Goal: Task Accomplishment & Management: Manage account settings

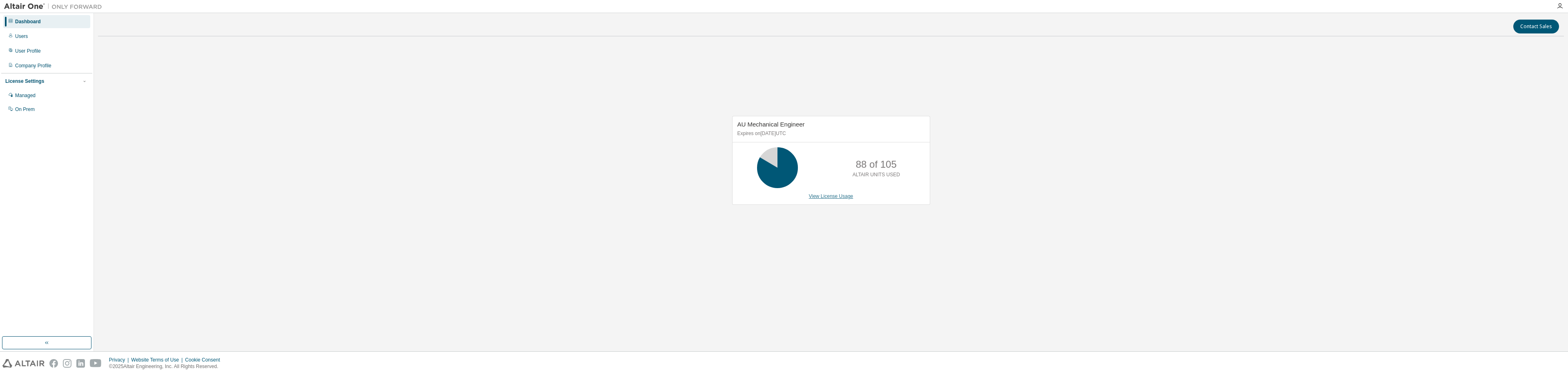
click at [838, 194] on link "View License Usage" at bounding box center [831, 196] width 44 height 5
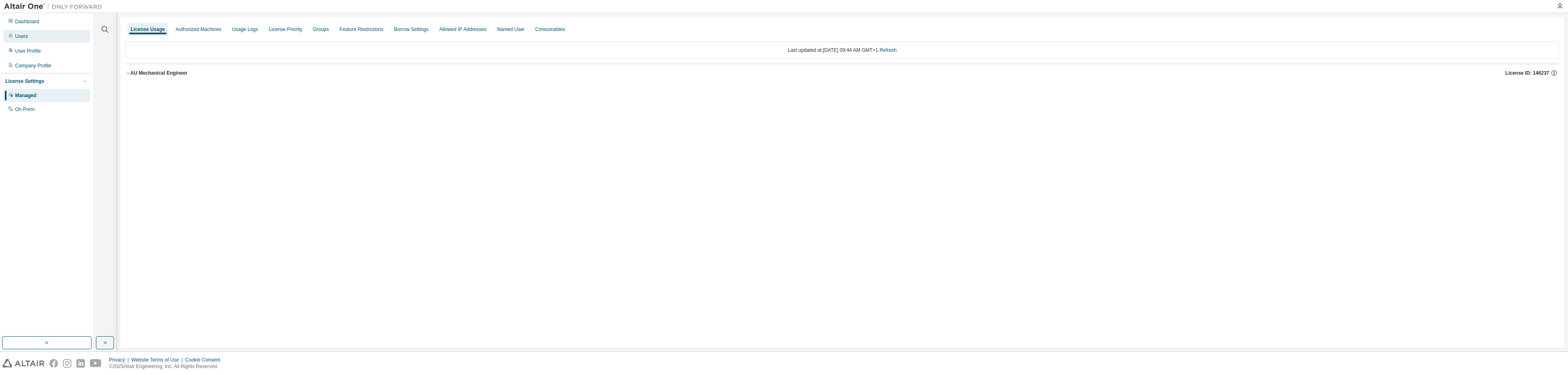
click at [24, 36] on div "Users" at bounding box center [21, 36] width 13 height 7
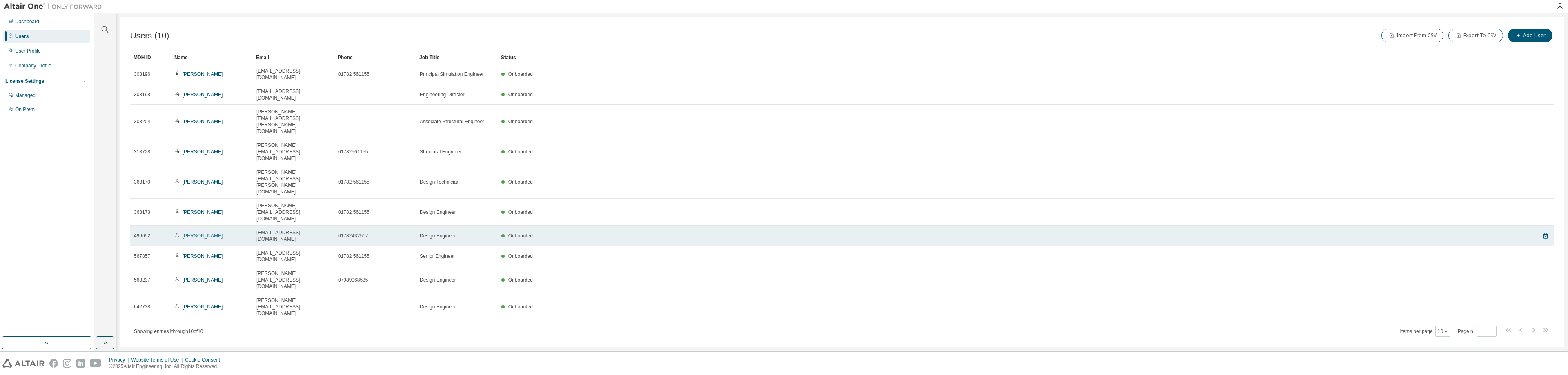
click at [197, 233] on link "[PERSON_NAME]" at bounding box center [203, 236] width 40 height 5
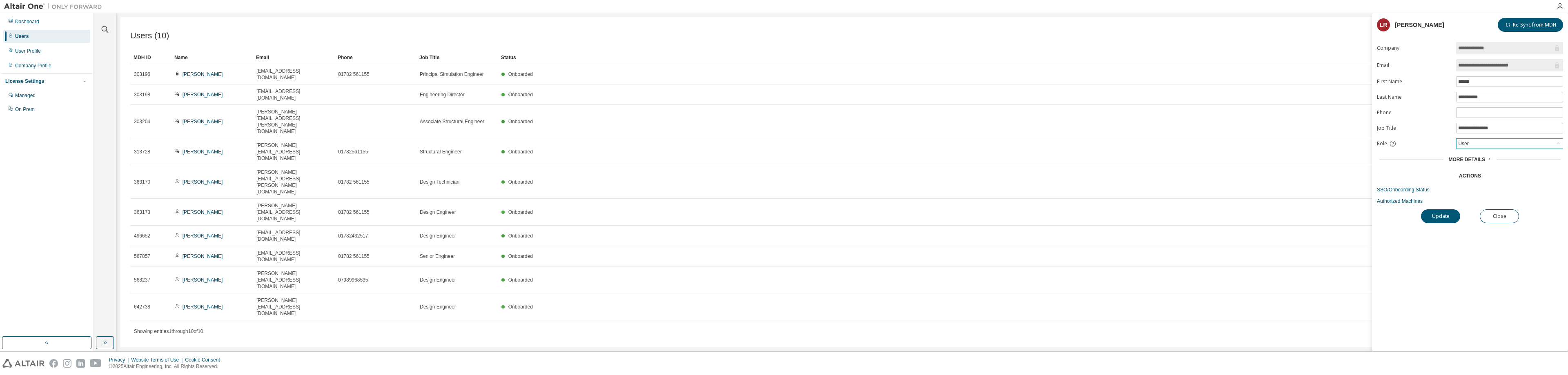
click at [1477, 144] on div "User" at bounding box center [1510, 144] width 106 height 10
click at [298, 238] on div "Users (10) Import From CSV Export To CSV Add User Clear Load Save Save As Field…" at bounding box center [842, 182] width 1443 height 331
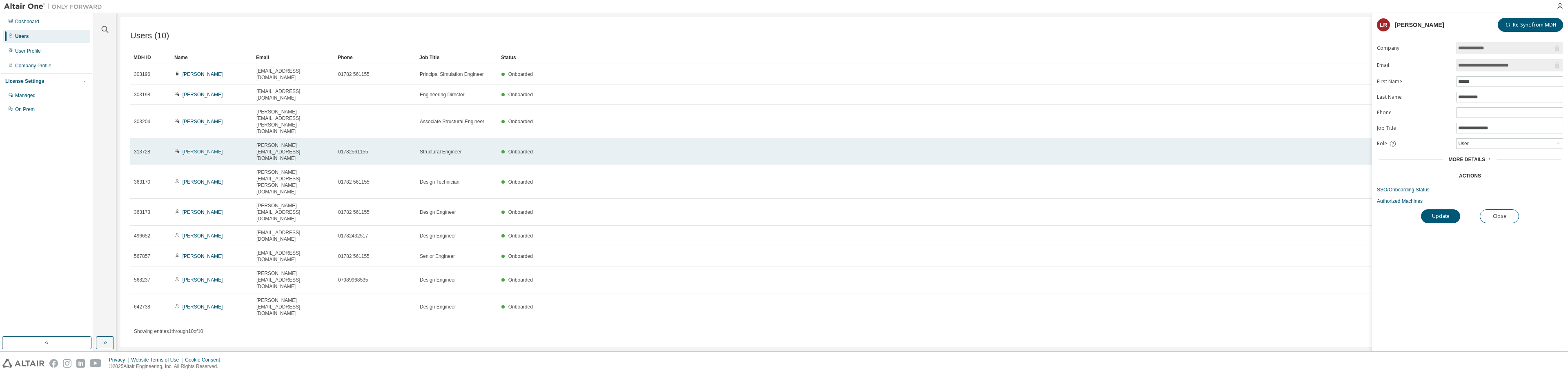
click at [195, 149] on link "[PERSON_NAME]" at bounding box center [203, 152] width 40 height 5
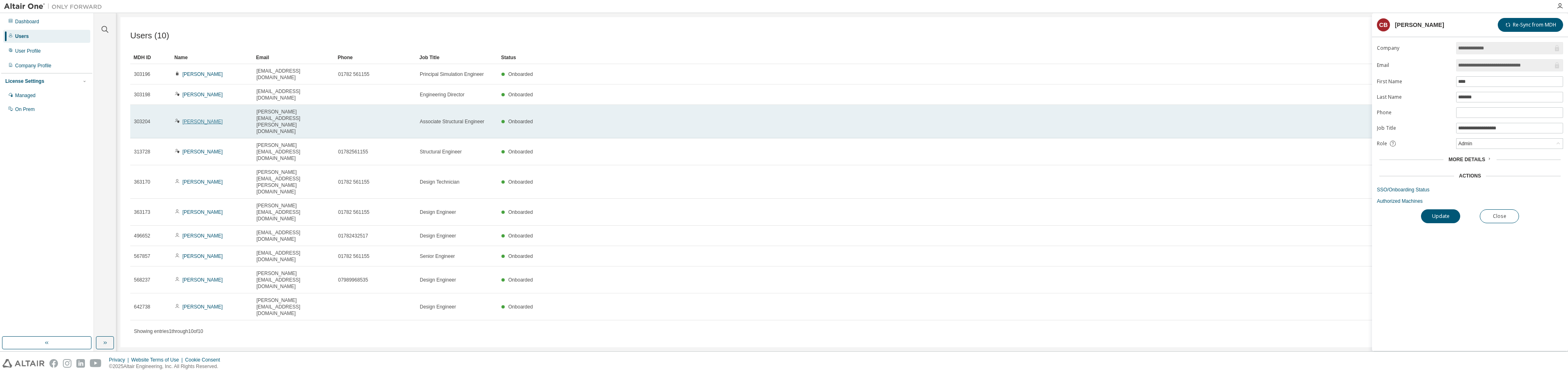
click at [196, 119] on link "[PERSON_NAME]" at bounding box center [203, 121] width 40 height 5
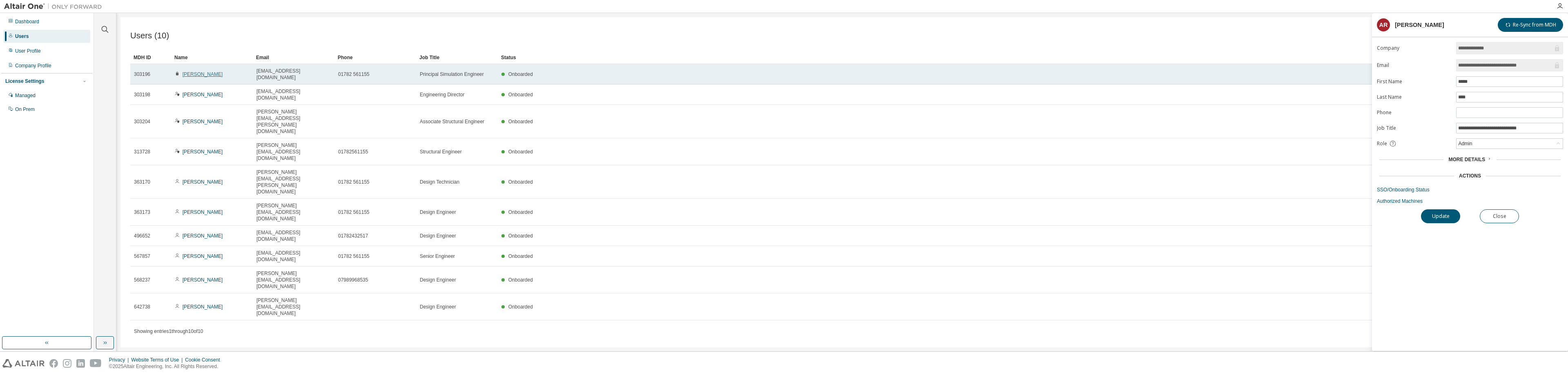
click at [218, 71] on link "[PERSON_NAME]" at bounding box center [203, 74] width 40 height 5
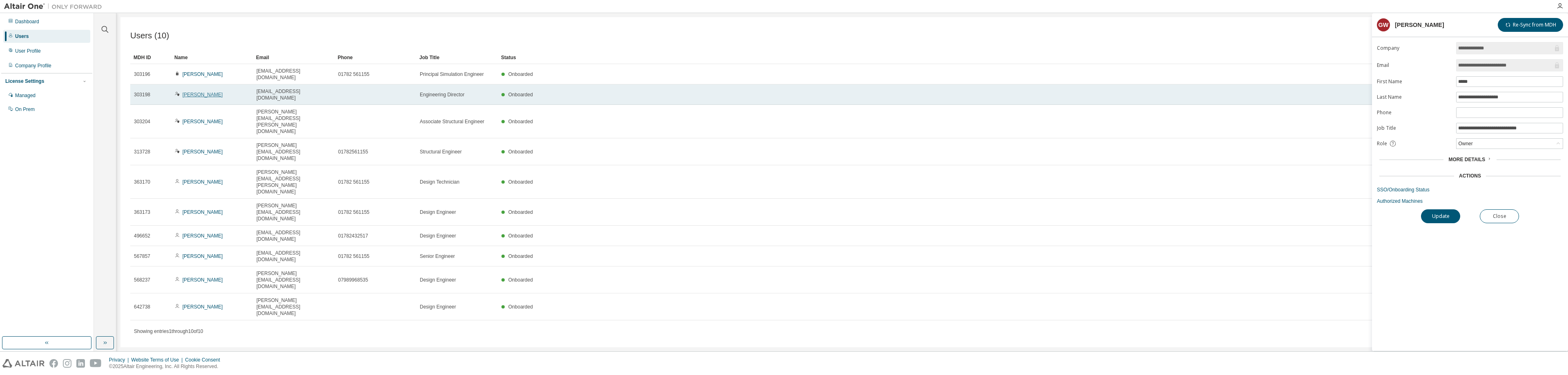
click at [201, 92] on link "[PERSON_NAME]" at bounding box center [203, 94] width 40 height 5
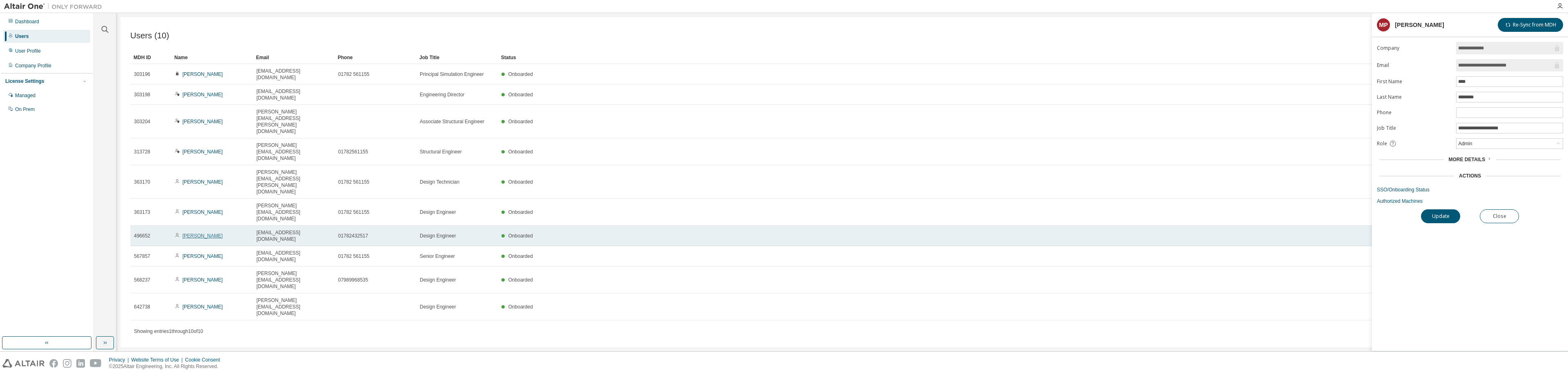
click at [198, 233] on link "[PERSON_NAME]" at bounding box center [203, 236] width 40 height 5
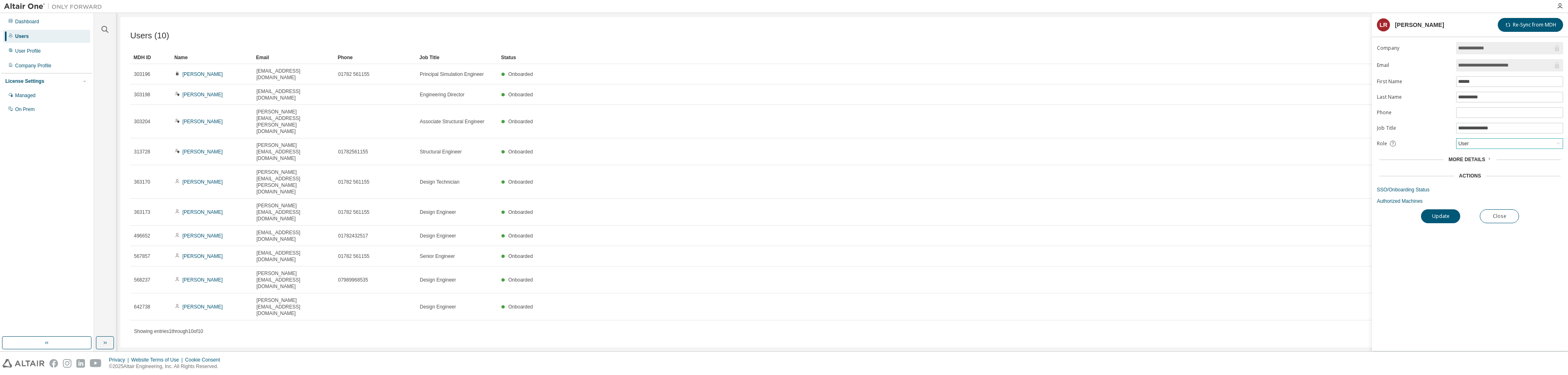
click at [1499, 145] on div "User" at bounding box center [1510, 144] width 106 height 10
click at [1469, 156] on li "Admin" at bounding box center [1510, 154] width 105 height 10
click at [1441, 218] on button "Update" at bounding box center [1440, 216] width 39 height 14
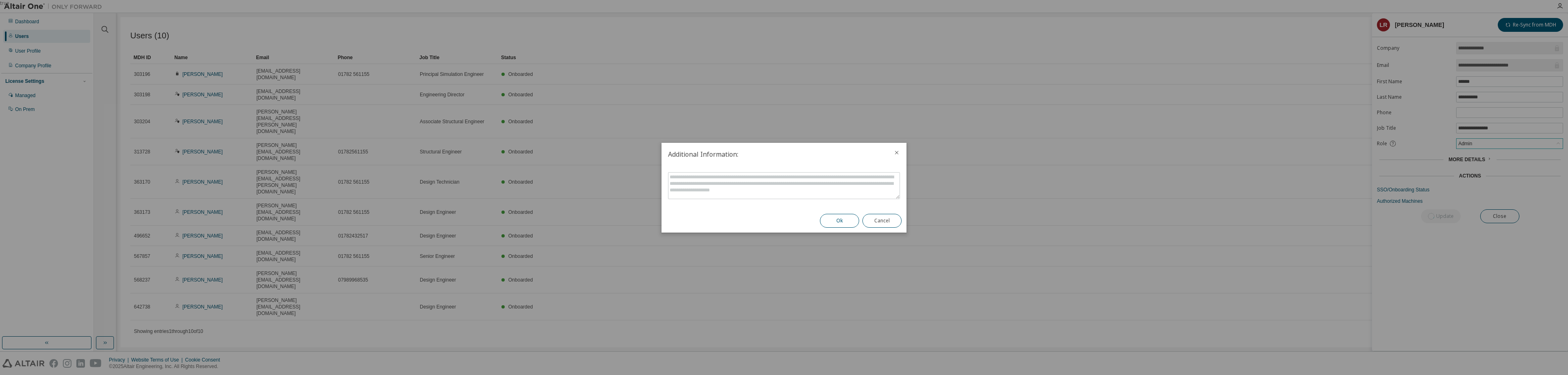
click at [841, 220] on button "Ok" at bounding box center [839, 221] width 39 height 14
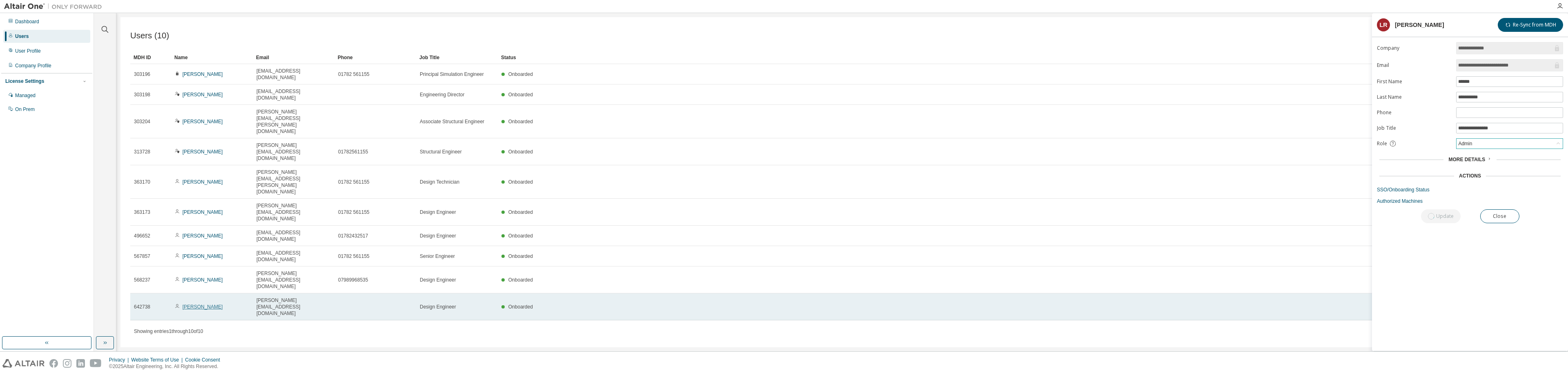
click at [212, 304] on link "[PERSON_NAME]" at bounding box center [203, 307] width 40 height 5
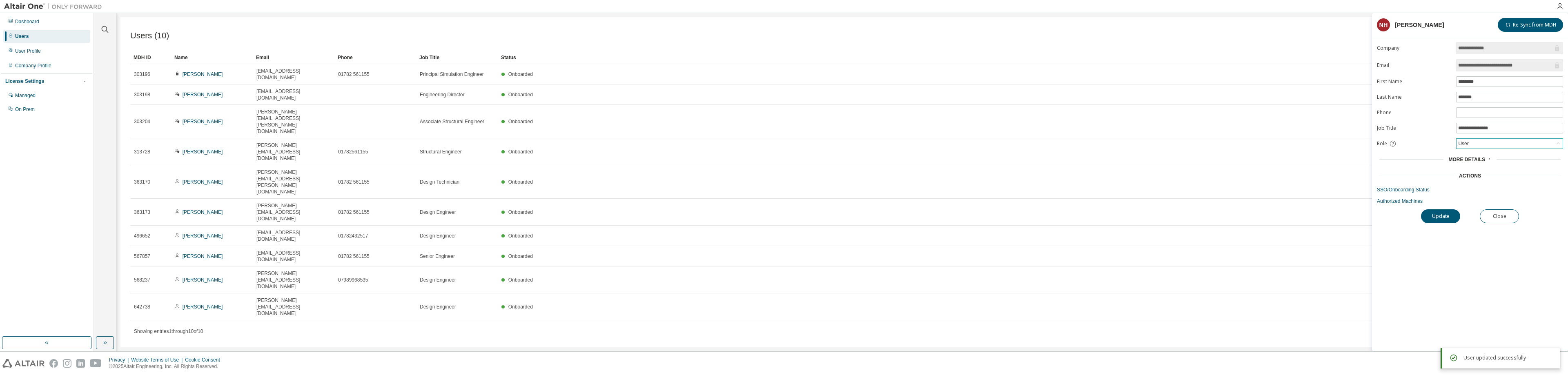
click at [1492, 141] on div "User" at bounding box center [1510, 144] width 106 height 10
click at [1469, 158] on li "Admin" at bounding box center [1510, 154] width 105 height 10
click at [1444, 213] on button "Update" at bounding box center [1440, 216] width 39 height 14
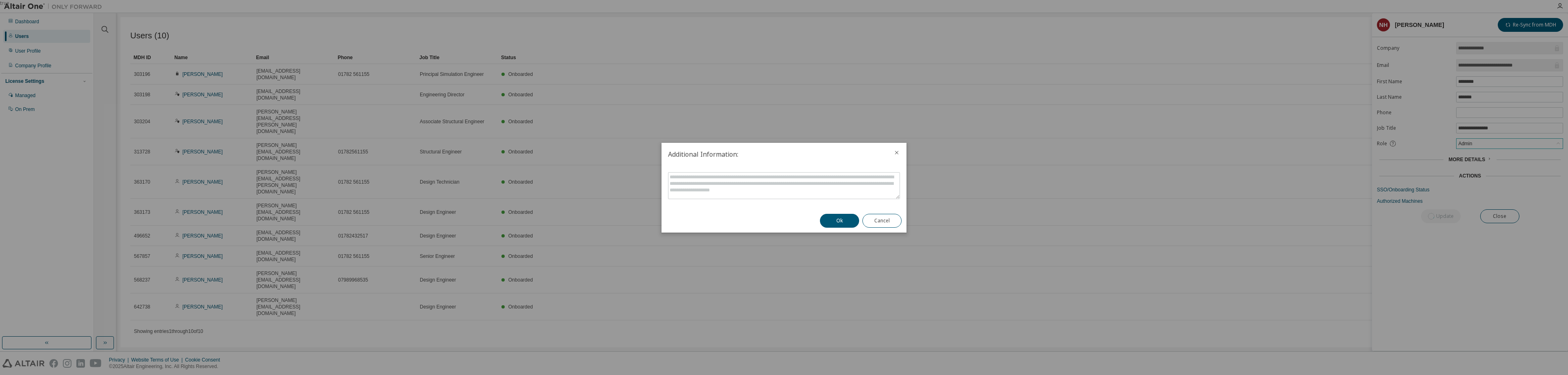
click at [836, 222] on button "Ok" at bounding box center [839, 221] width 39 height 14
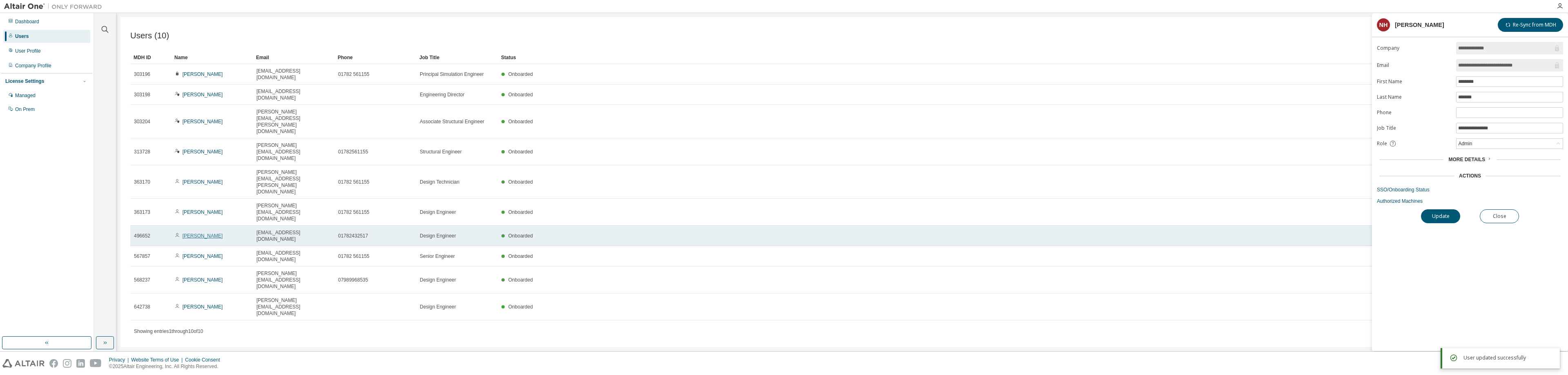
click at [203, 233] on link "[PERSON_NAME]" at bounding box center [203, 236] width 40 height 5
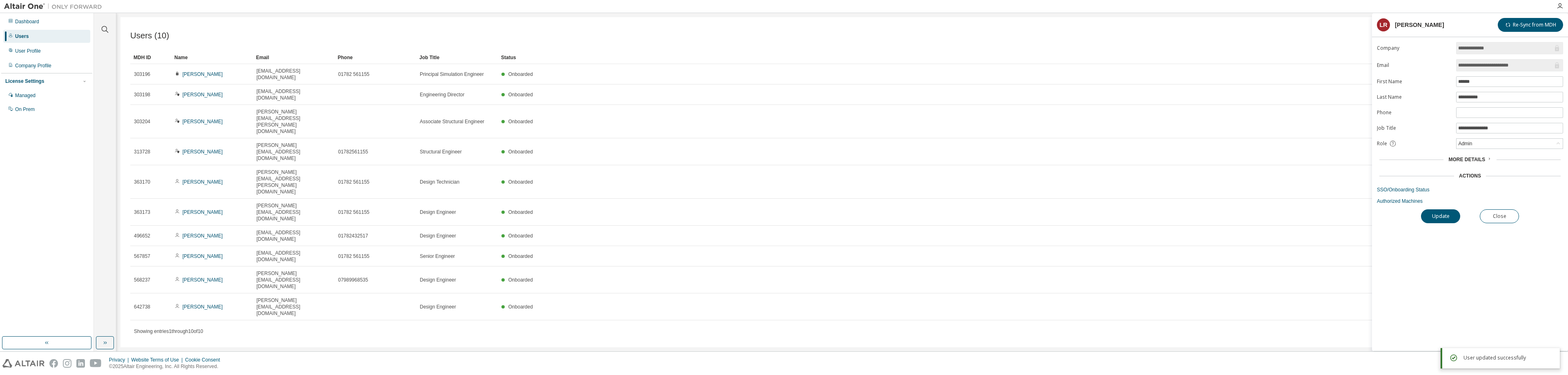
click at [1480, 161] on span "More Details" at bounding box center [1466, 159] width 37 height 5
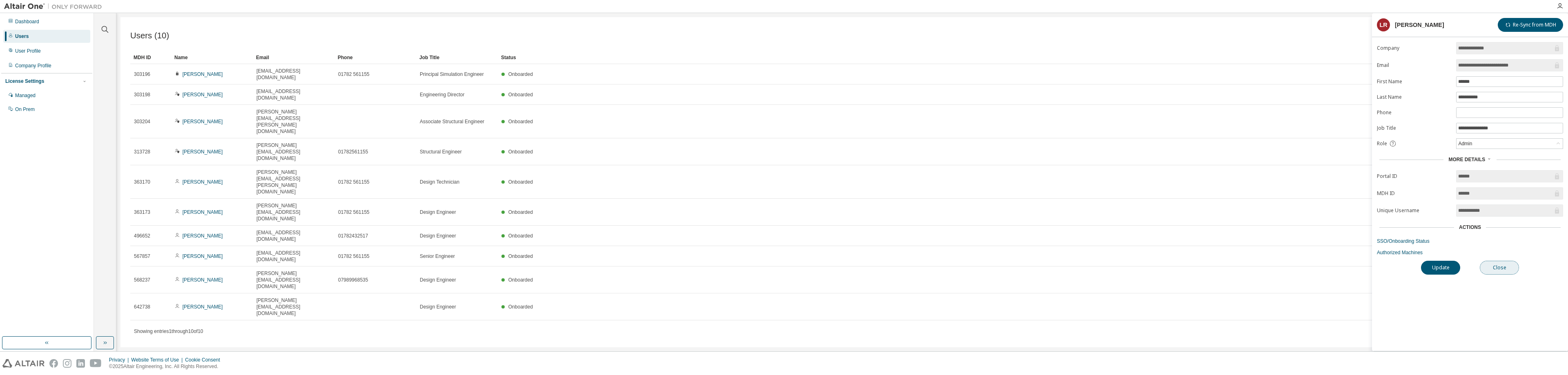
click at [1497, 268] on button "Close" at bounding box center [1499, 268] width 39 height 14
